Goal: Task Accomplishment & Management: Manage account settings

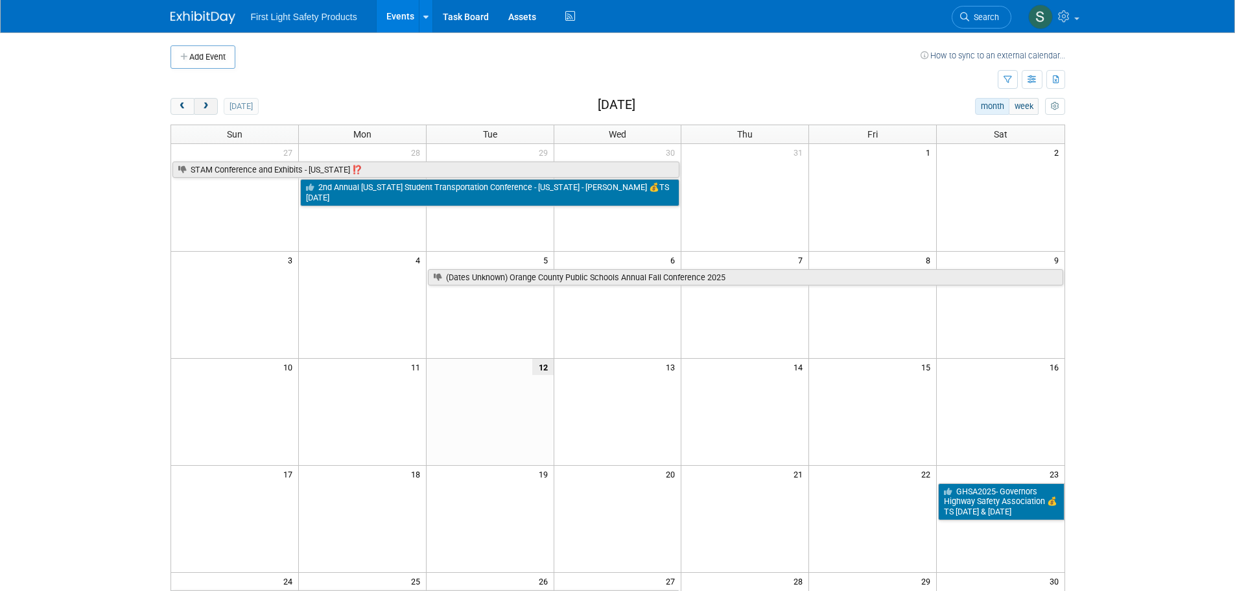
click at [211, 103] on button "next" at bounding box center [206, 106] width 24 height 17
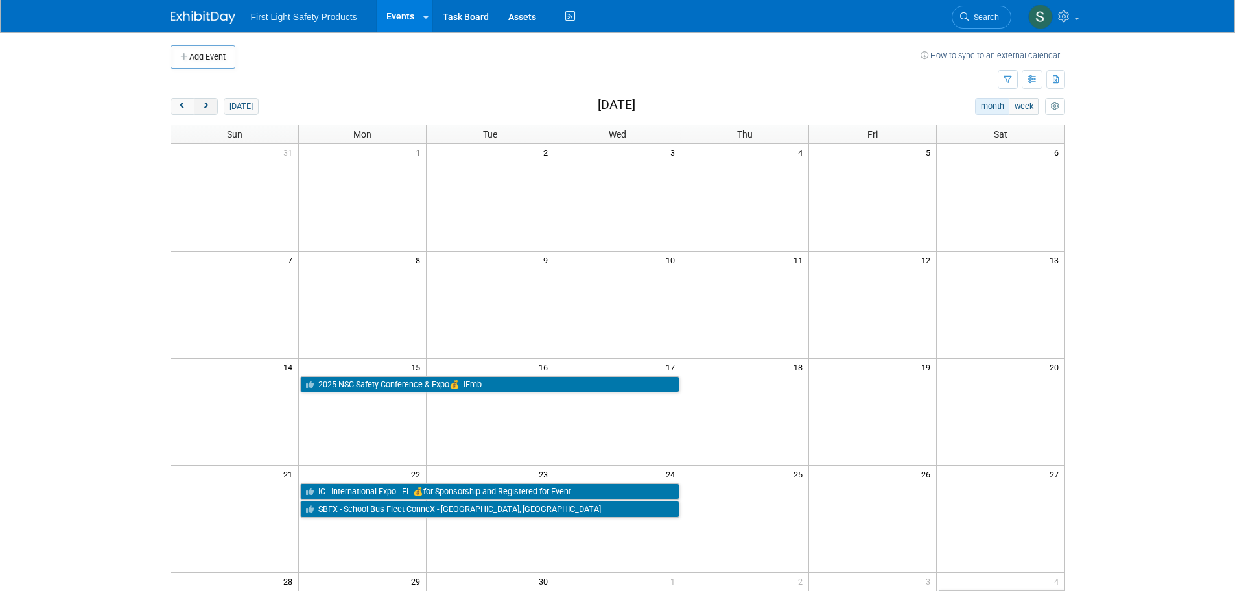
click at [211, 104] on button "next" at bounding box center [206, 106] width 24 height 17
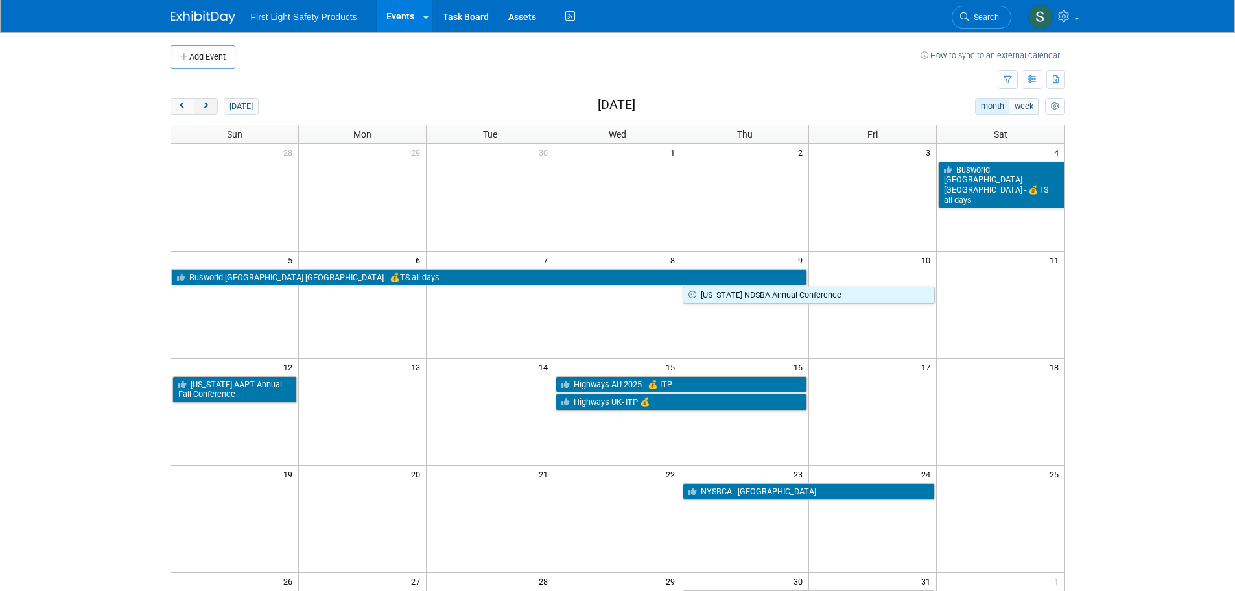
click at [211, 104] on button "next" at bounding box center [206, 106] width 24 height 17
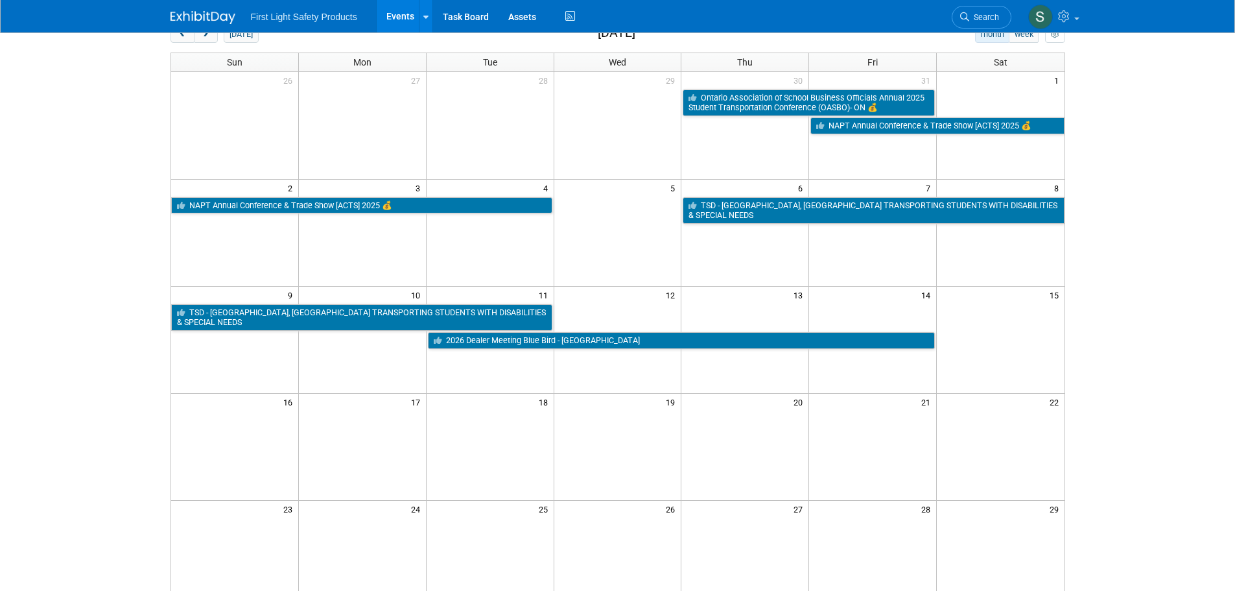
scroll to position [130, 0]
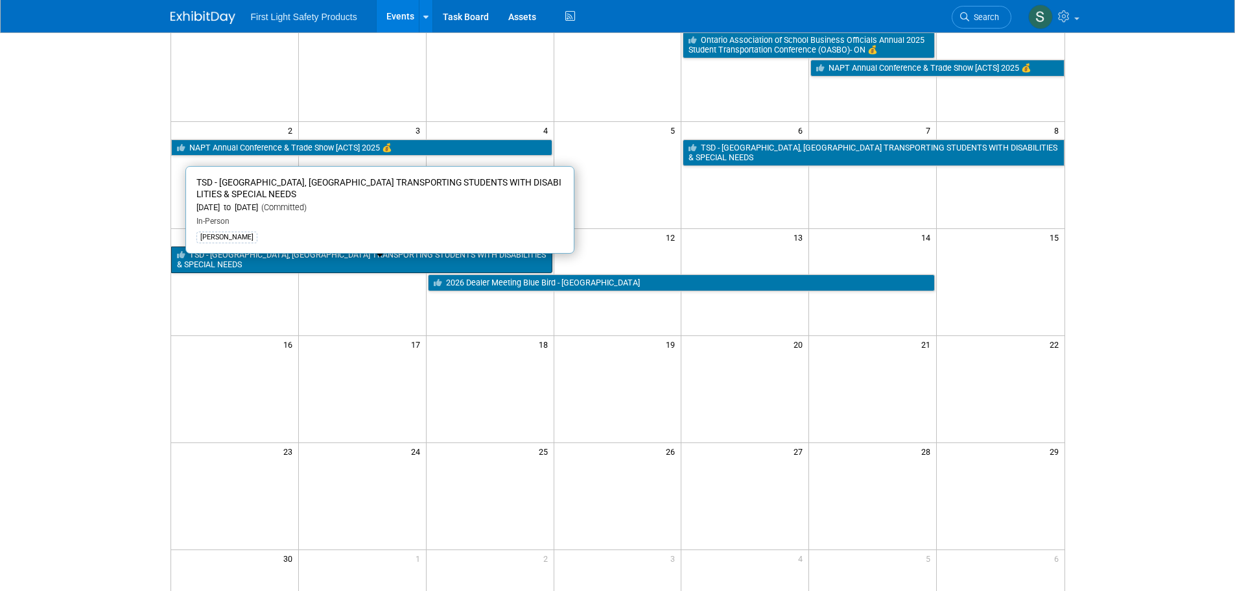
click at [249, 248] on link "TSD - [GEOGRAPHIC_DATA], [GEOGRAPHIC_DATA] TRANSPORTING STUDENTS WITH DISABILIT…" at bounding box center [361, 259] width 381 height 27
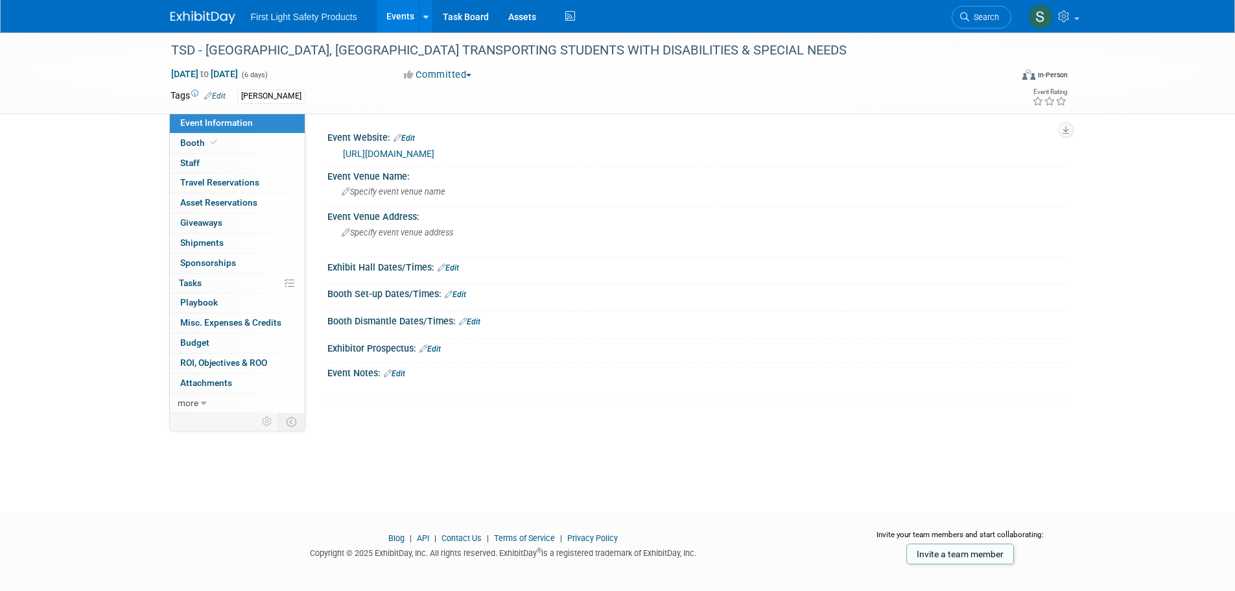
click at [218, 94] on link "Edit" at bounding box center [214, 95] width 21 height 9
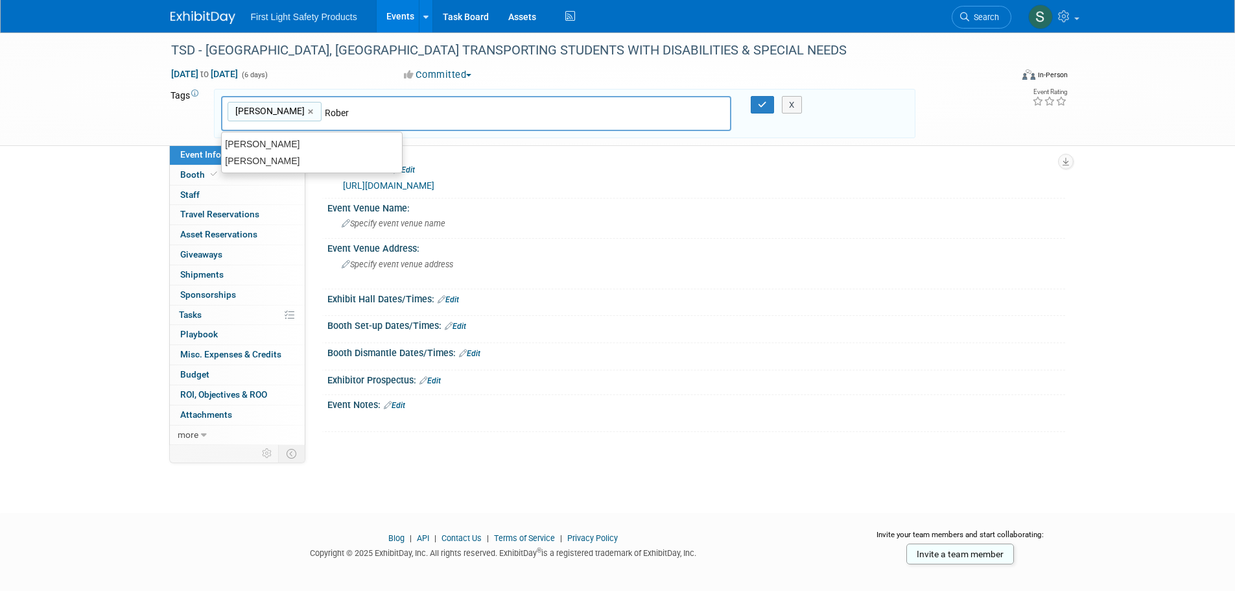
type input "[PERSON_NAME]"
type input "[PERSON_NAME], [PERSON_NAME]"
click at [759, 101] on icon "button" at bounding box center [762, 105] width 9 height 8
